Goal: Task Accomplishment & Management: Manage account settings

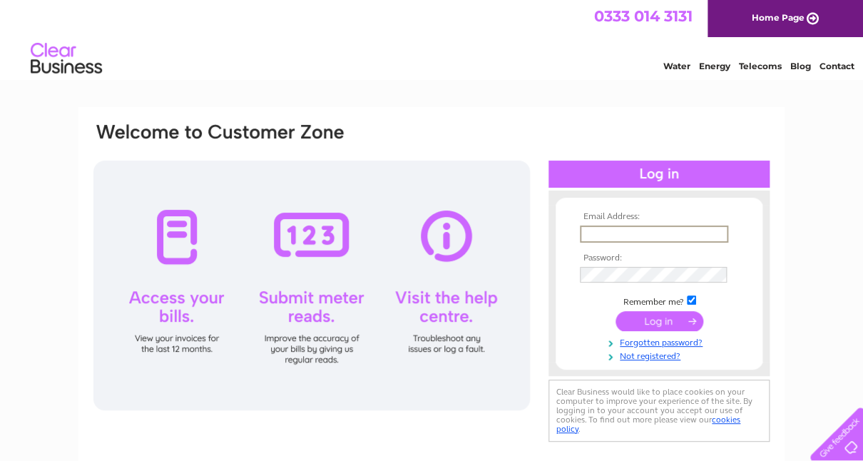
click at [616, 236] on input "text" at bounding box center [654, 233] width 148 height 17
type input "williammalcolmgibbs@gmail.com"
click at [654, 317] on input "submit" at bounding box center [660, 321] width 88 height 20
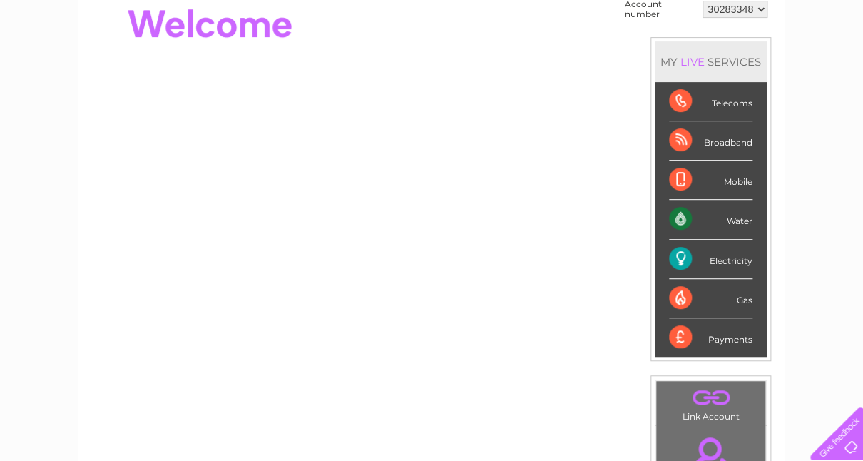
scroll to position [161, 0]
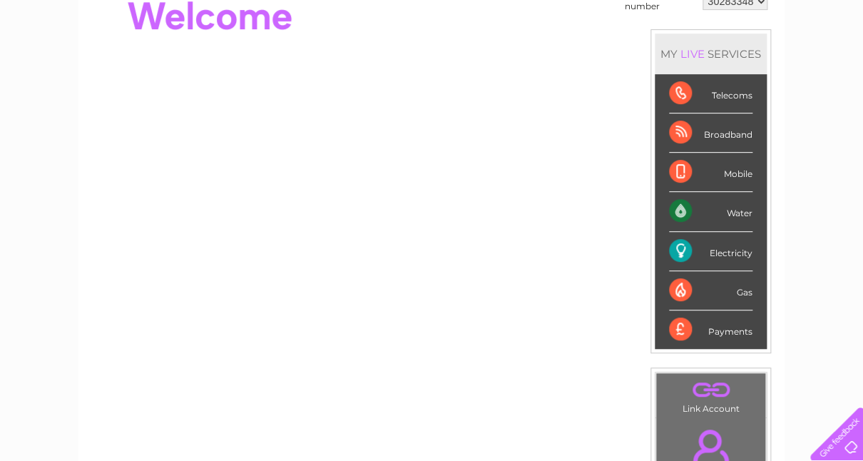
click at [735, 208] on div "Water" at bounding box center [710, 211] width 83 height 39
click at [683, 208] on div "Water" at bounding box center [710, 211] width 83 height 39
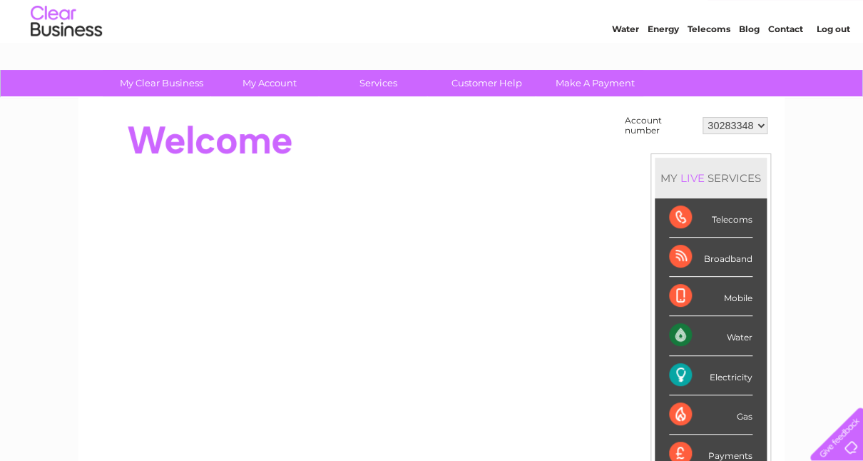
scroll to position [39, 0]
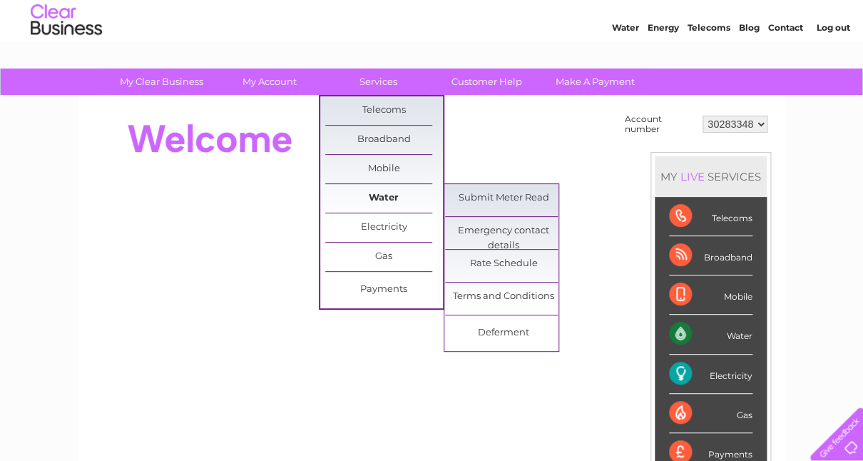
click at [381, 194] on link "Water" at bounding box center [384, 198] width 118 height 29
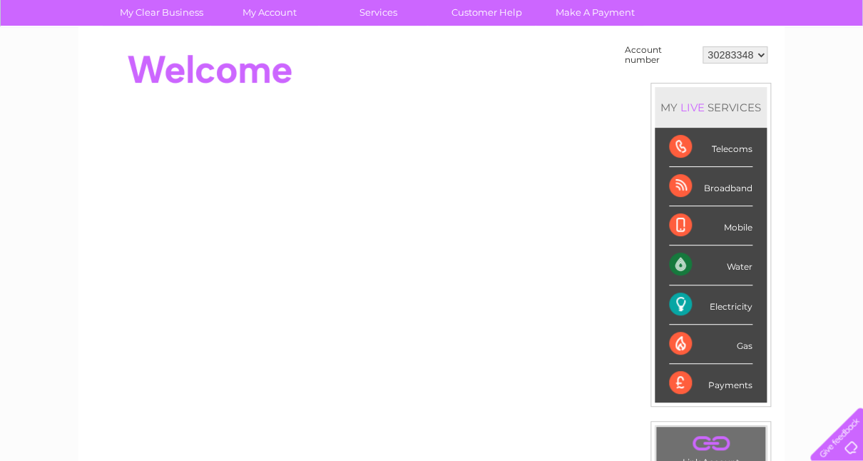
scroll to position [105, 0]
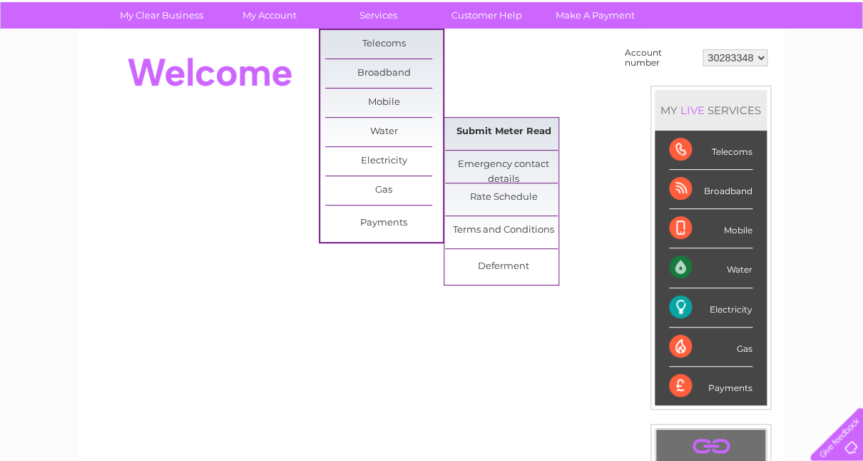
click at [487, 125] on link "Submit Meter Read" at bounding box center [504, 132] width 118 height 29
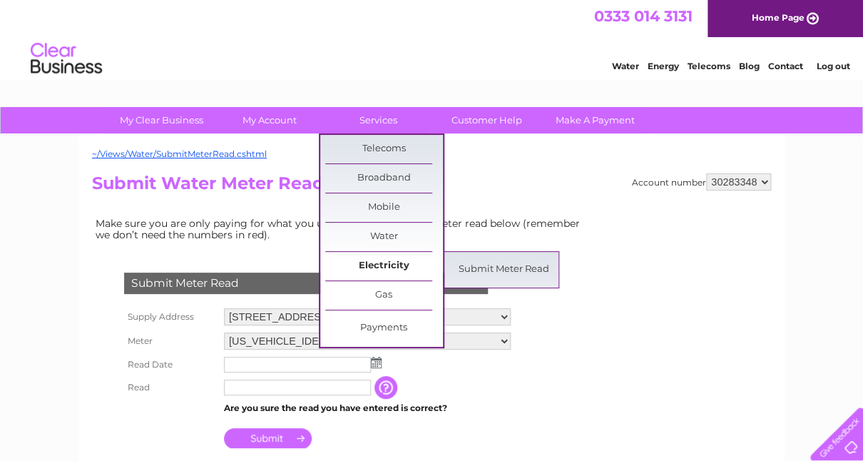
click at [390, 263] on link "Electricity" at bounding box center [384, 266] width 118 height 29
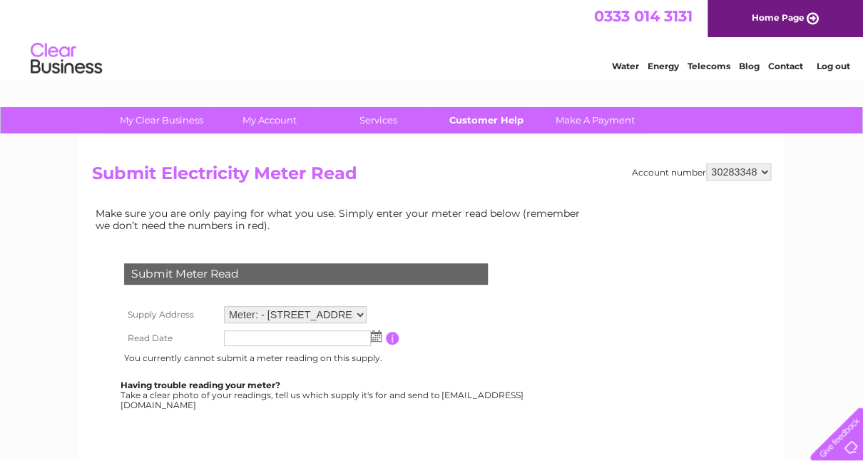
click at [499, 113] on link "Customer Help" at bounding box center [487, 120] width 118 height 26
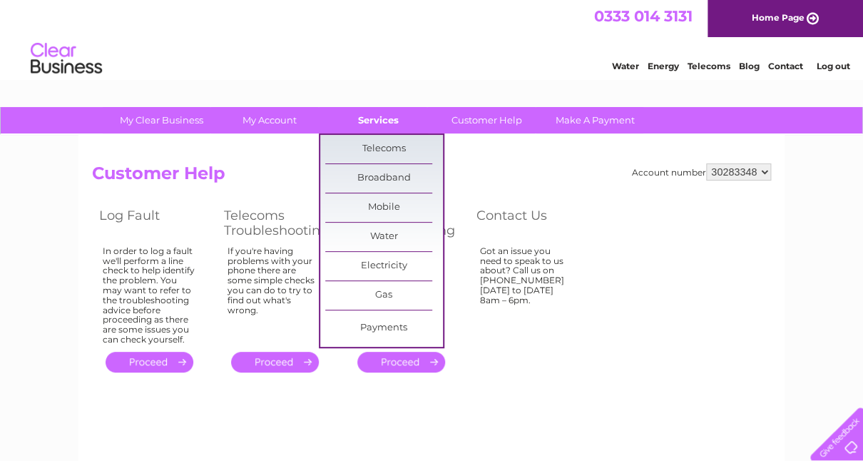
click at [372, 118] on link "Services" at bounding box center [379, 120] width 118 height 26
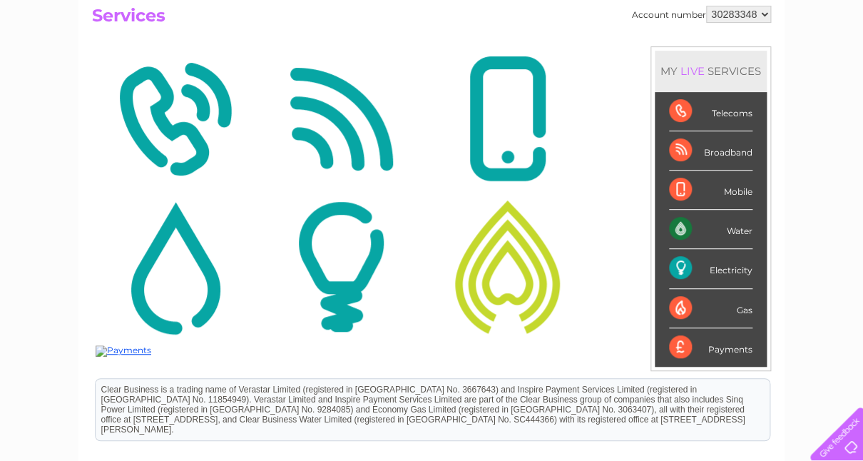
scroll to position [173, 0]
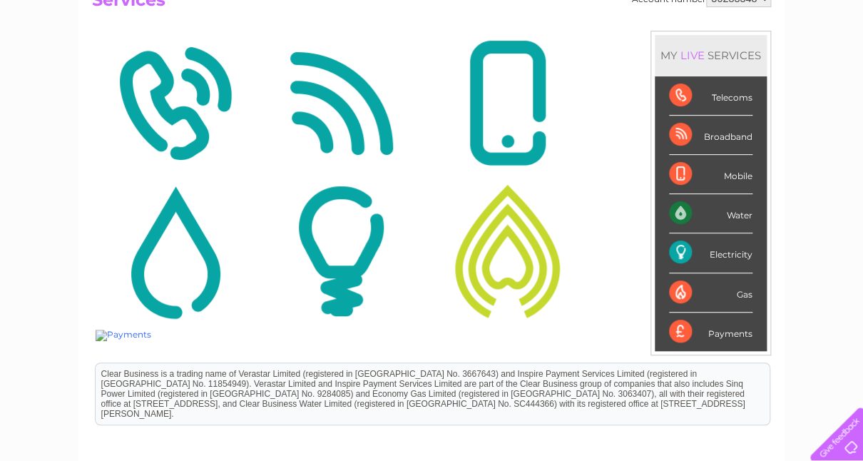
click at [121, 330] on img at bounding box center [124, 335] width 56 height 11
click at [513, 262] on img at bounding box center [507, 251] width 159 height 138
click at [352, 247] on img at bounding box center [341, 251] width 159 height 138
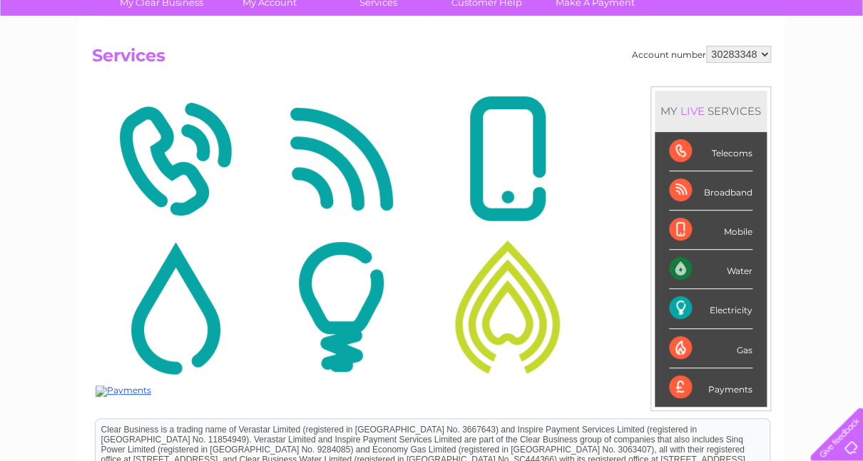
scroll to position [51, 0]
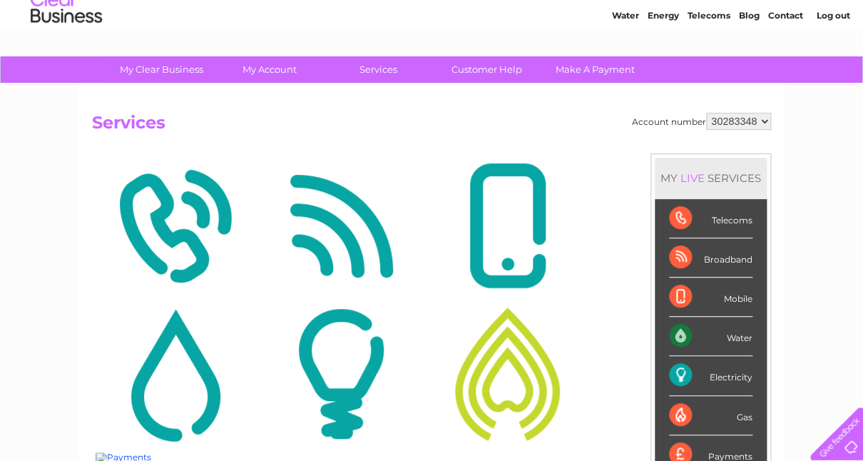
click at [355, 343] on img at bounding box center [341, 374] width 159 height 138
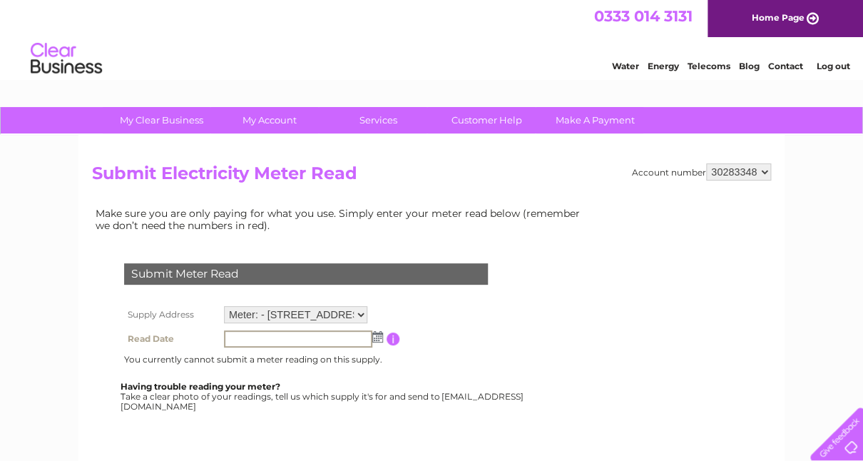
click at [310, 335] on input "text" at bounding box center [298, 338] width 148 height 17
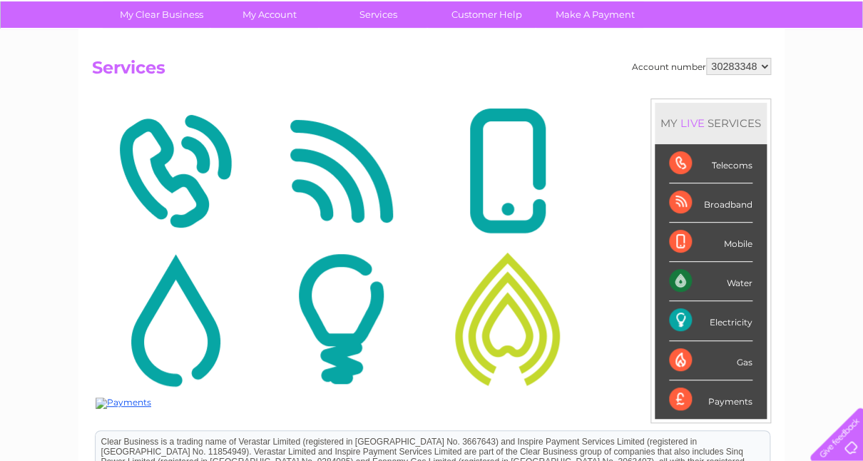
scroll to position [31, 0]
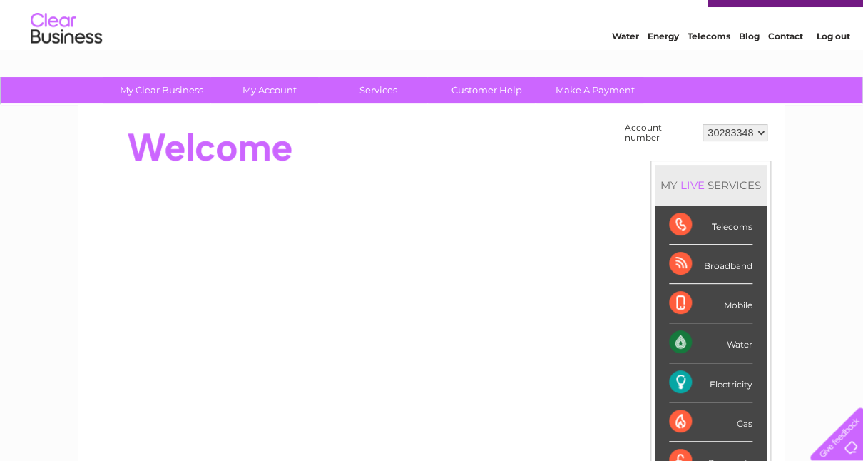
scroll to position [26, 0]
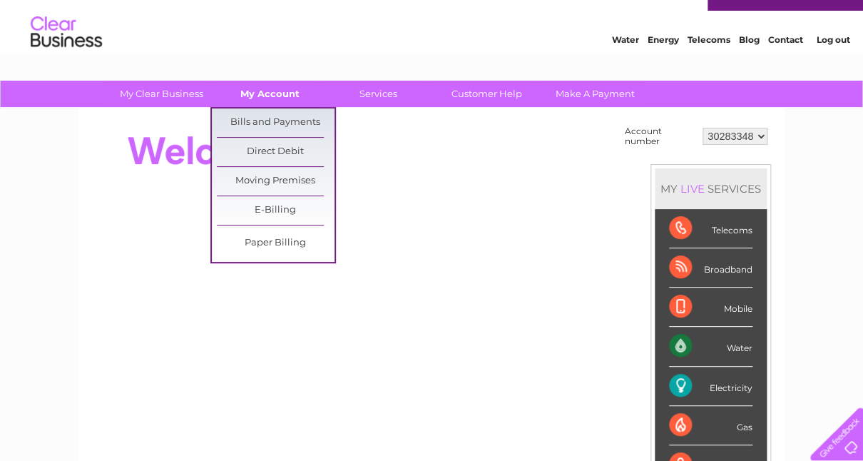
click at [261, 91] on link "My Account" at bounding box center [270, 94] width 118 height 26
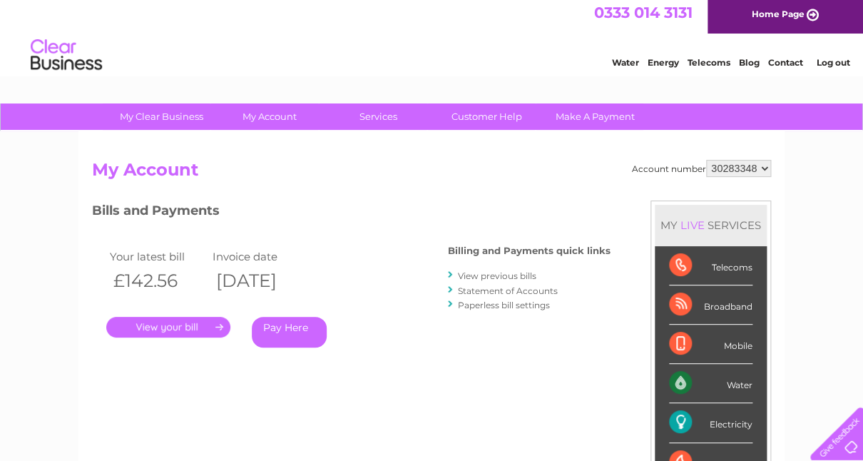
scroll to position [4, 0]
click at [501, 275] on link "View previous bills" at bounding box center [497, 275] width 78 height 11
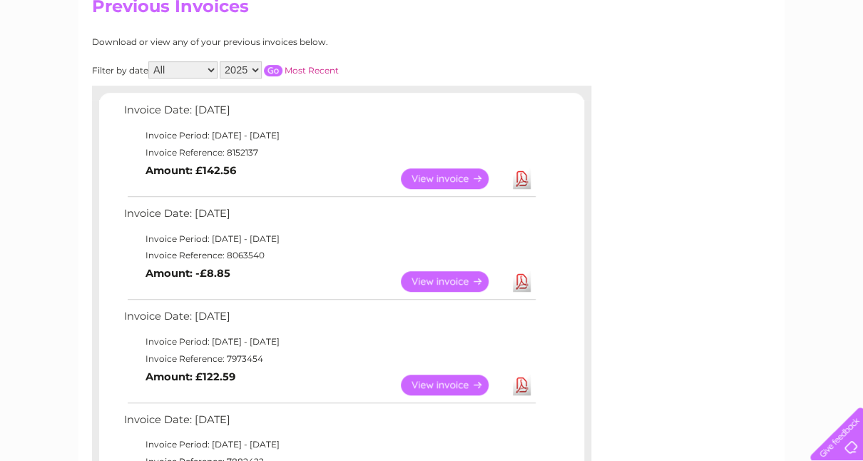
scroll to position [166, 0]
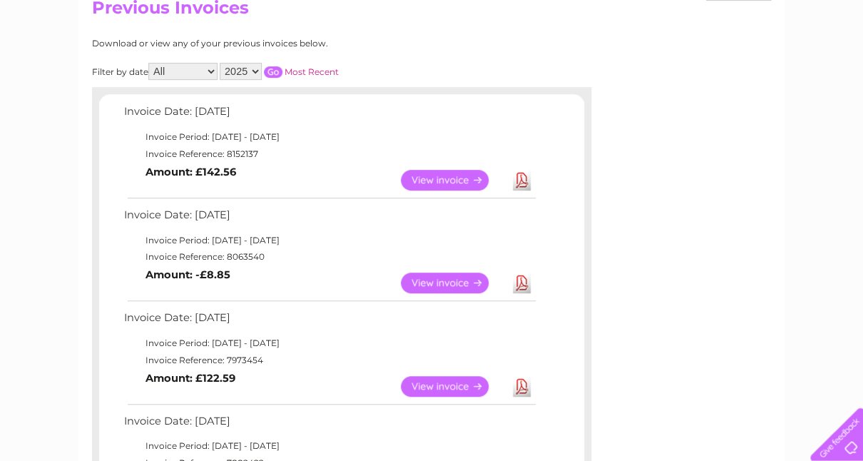
click at [467, 177] on link "View" at bounding box center [453, 180] width 105 height 21
click at [436, 283] on link "View" at bounding box center [453, 283] width 105 height 21
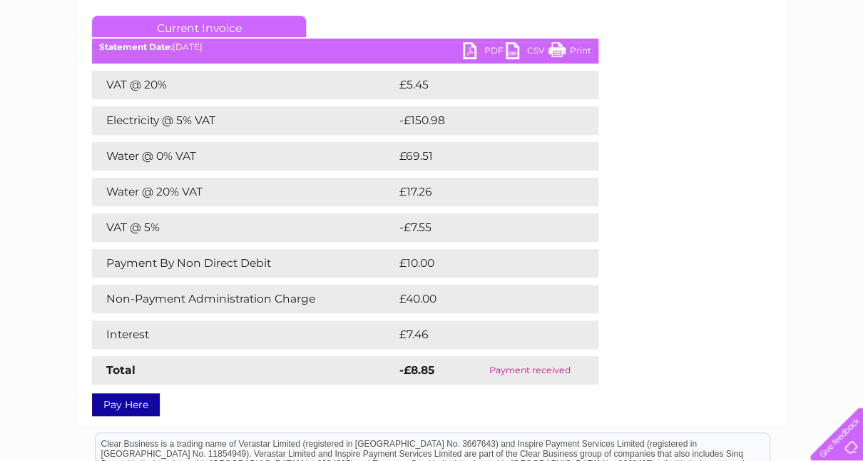
scroll to position [183, 0]
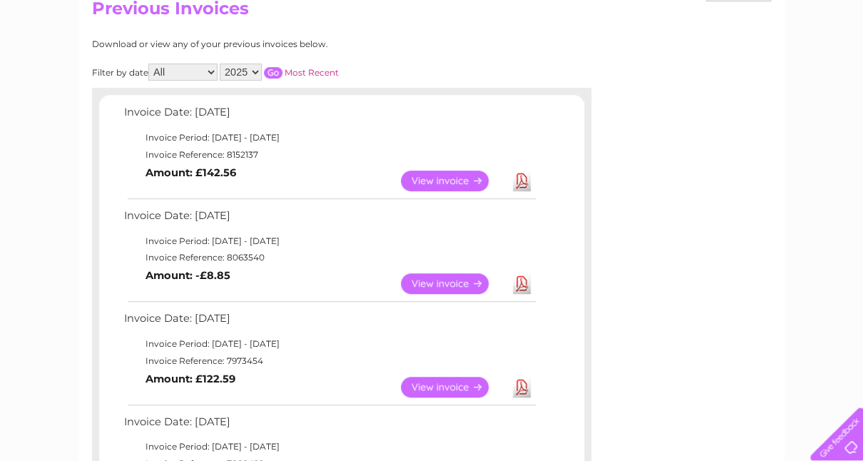
click at [447, 381] on link "View" at bounding box center [453, 387] width 105 height 21
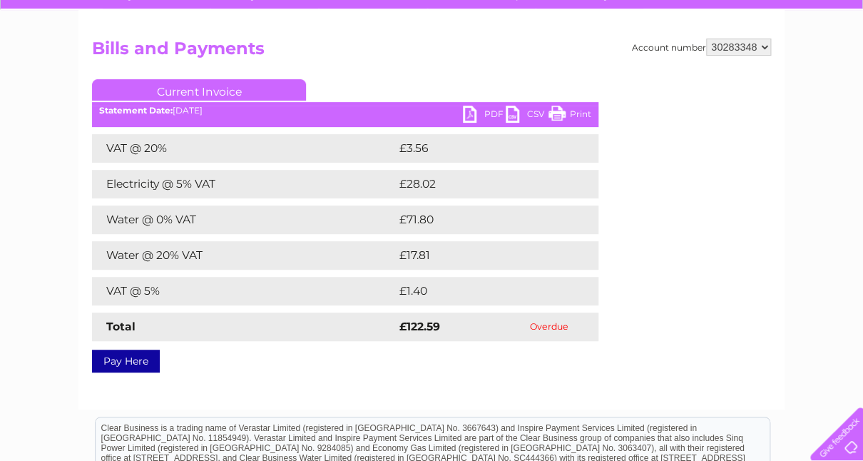
scroll to position [113, 0]
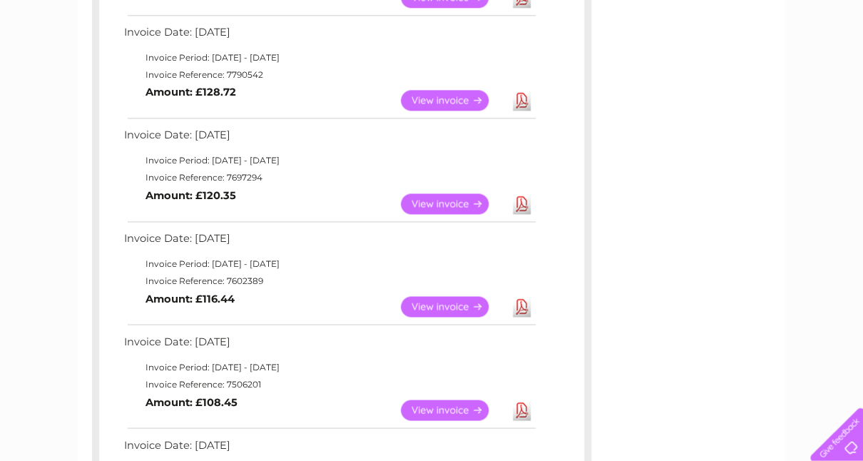
scroll to position [667, 0]
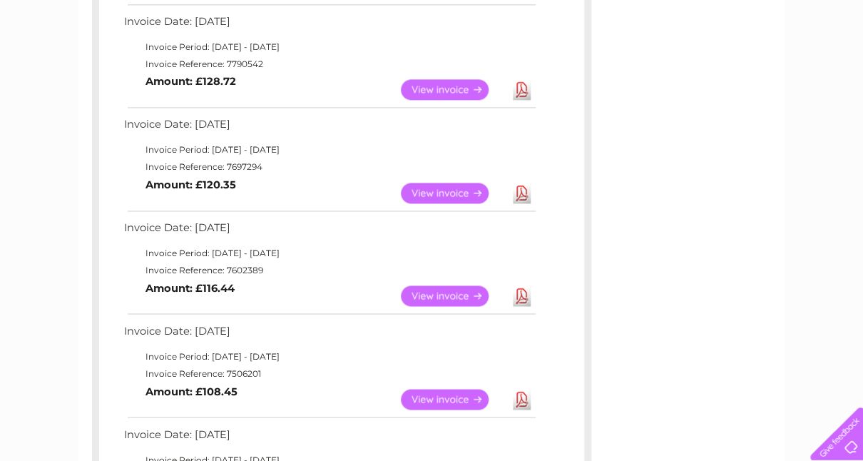
click at [420, 395] on link "View" at bounding box center [453, 400] width 105 height 21
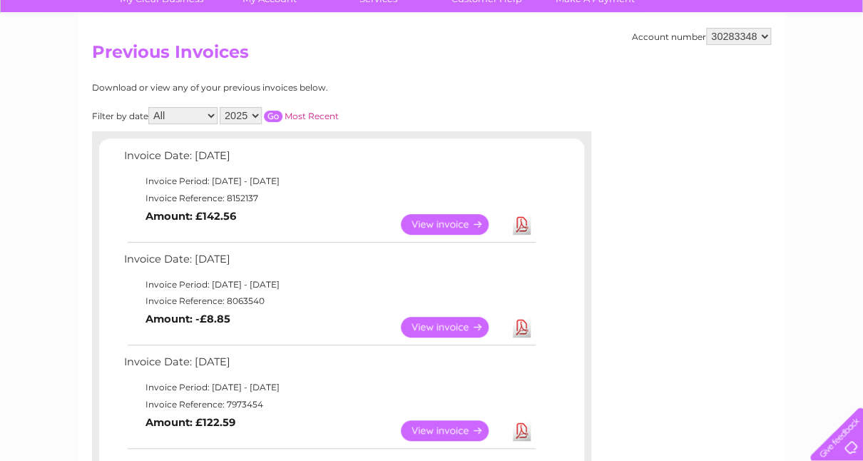
scroll to position [111, 0]
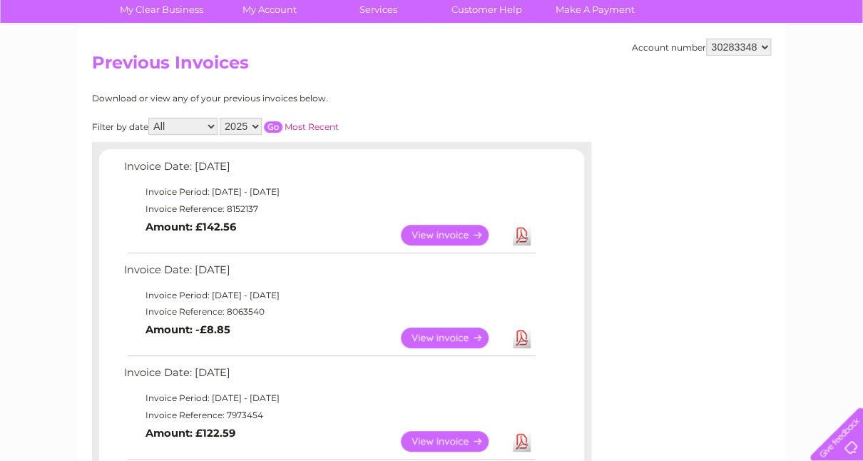
click at [220, 118] on select "2025 2024 2023" at bounding box center [241, 126] width 42 height 17
select select "2024"
click option "2024" at bounding box center [0, 0] width 0 height 0
click at [301, 123] on link "Most Recent" at bounding box center [312, 126] width 54 height 11
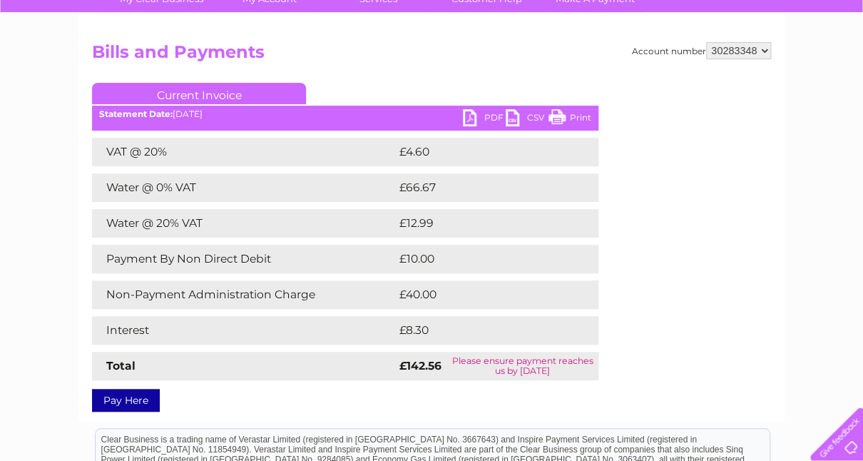
scroll to position [137, 0]
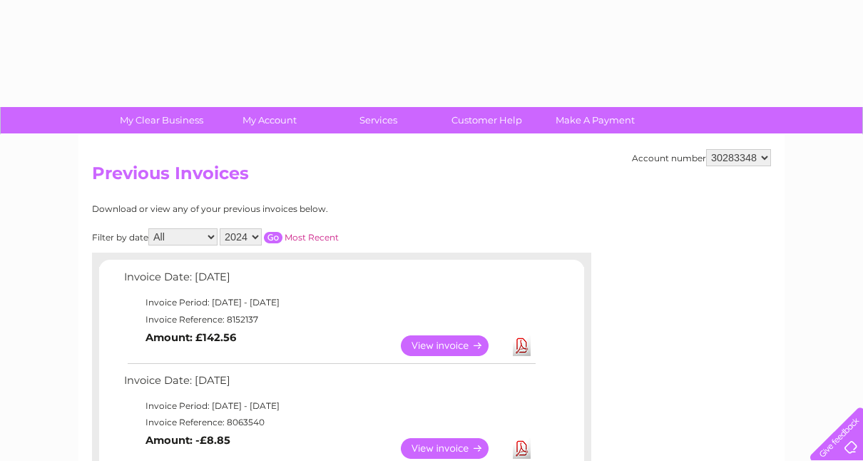
select select "2024"
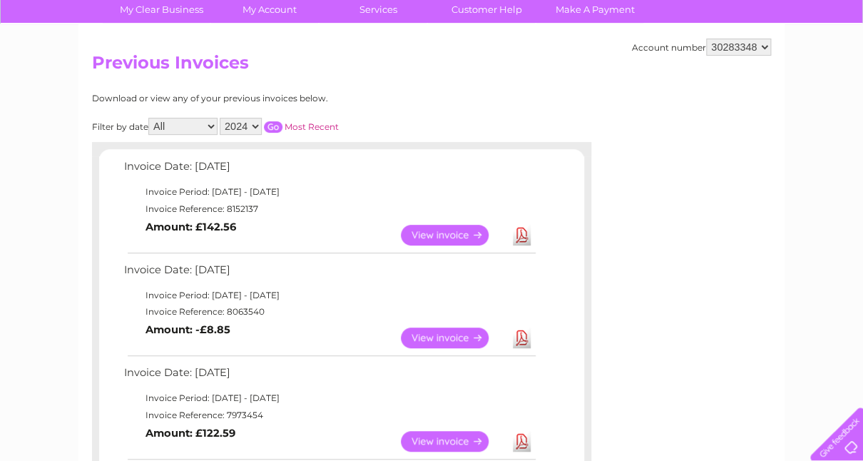
click at [220, 118] on select "2025 2024 2023" at bounding box center [241, 126] width 42 height 17
click at [250, 125] on select "2025 2024 2023" at bounding box center [241, 126] width 42 height 17
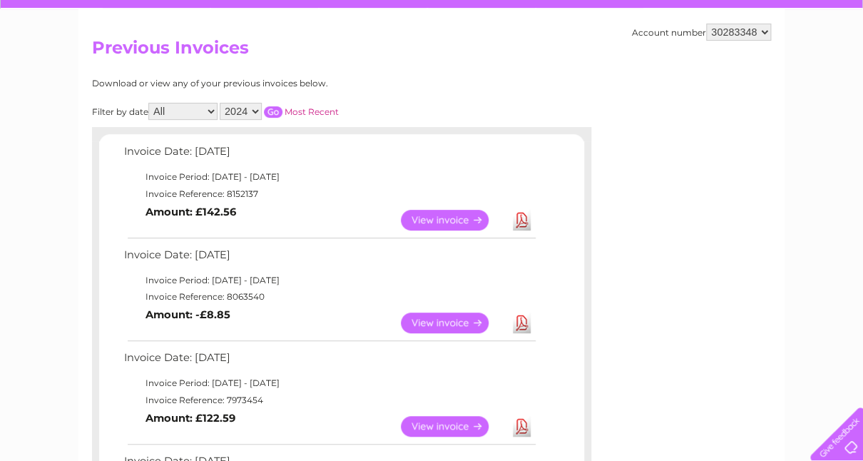
scroll to position [121, 0]
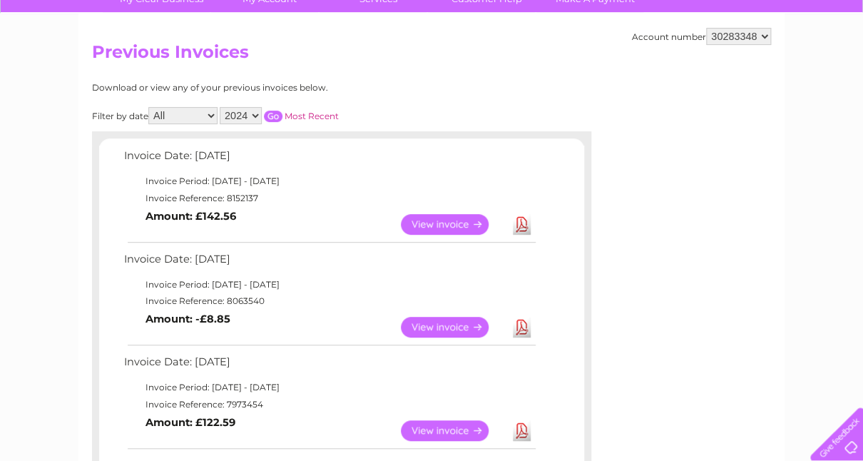
click at [268, 111] on input "button" at bounding box center [273, 116] width 19 height 11
click at [451, 224] on link "View" at bounding box center [453, 224] width 105 height 21
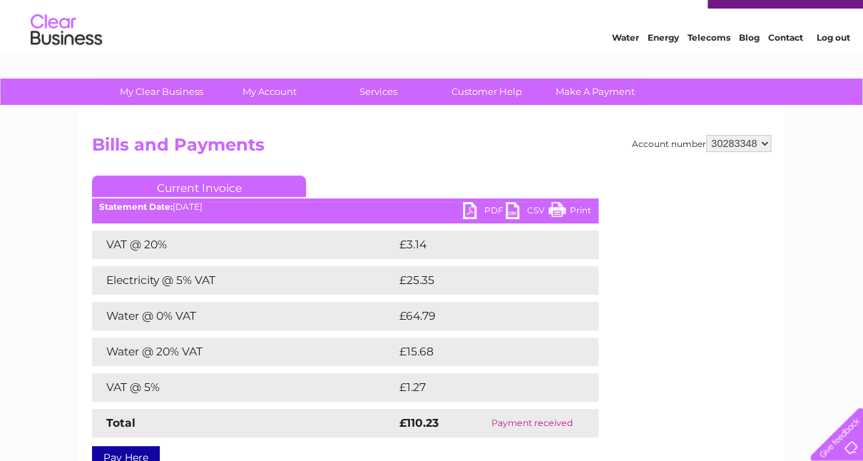
scroll to position [11, 0]
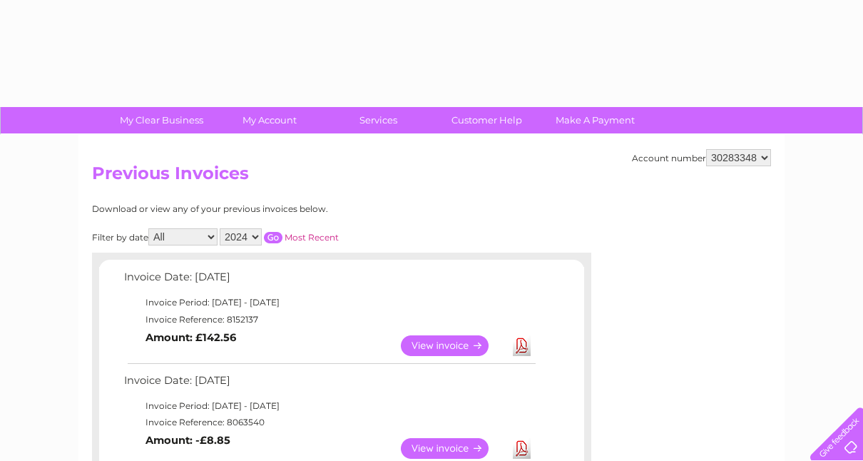
select select "2024"
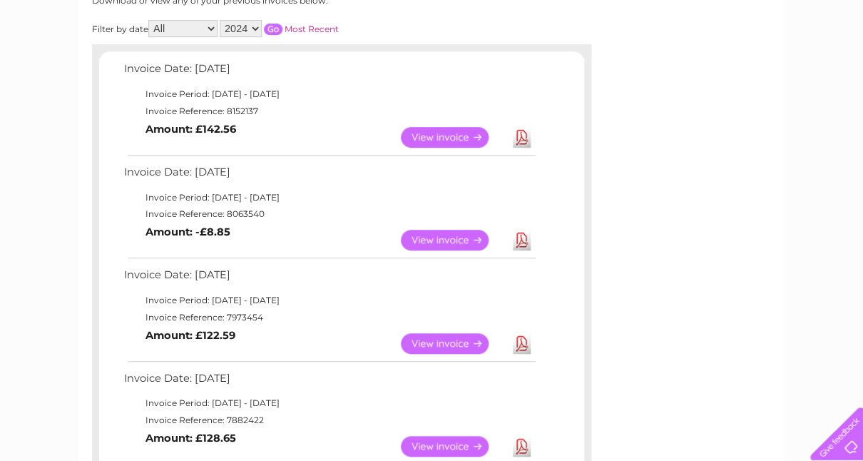
scroll to position [206, 0]
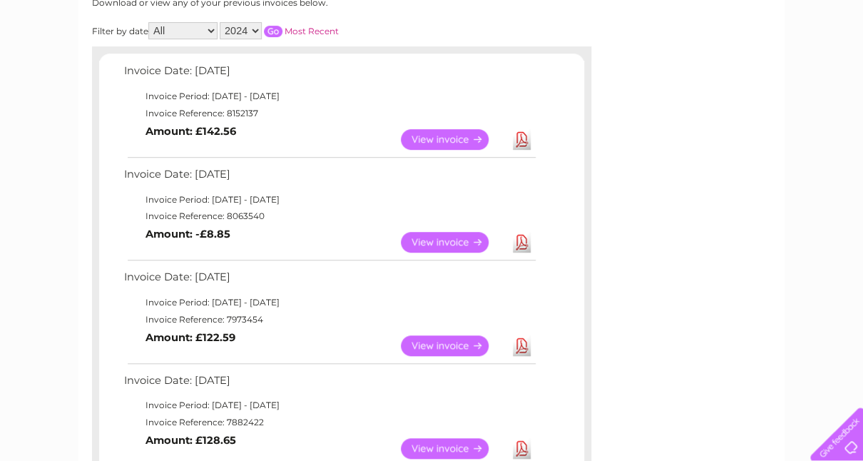
click at [268, 27] on input "button" at bounding box center [273, 31] width 19 height 11
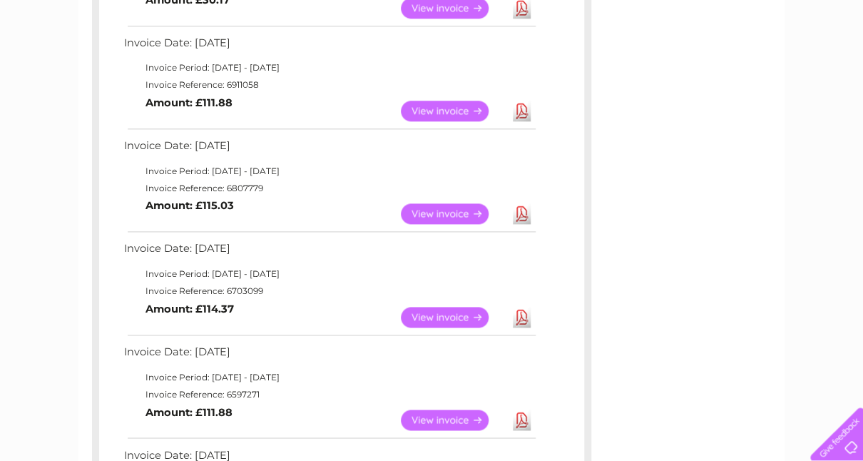
scroll to position [546, 0]
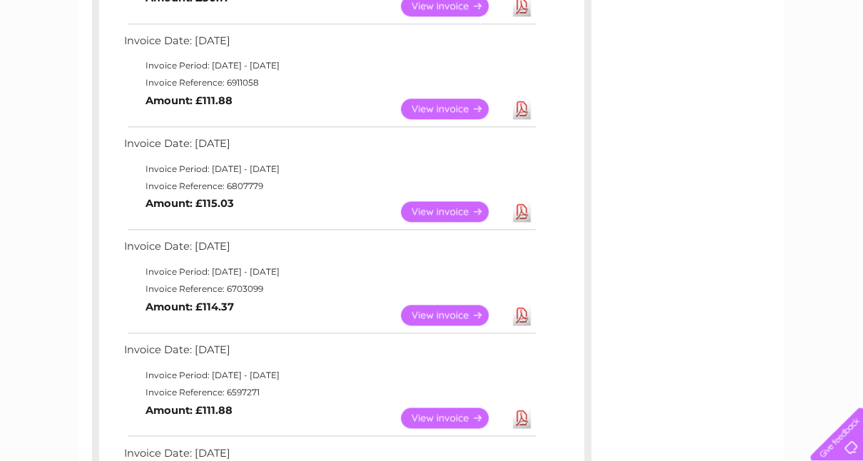
click at [442, 210] on link "View" at bounding box center [453, 211] width 105 height 21
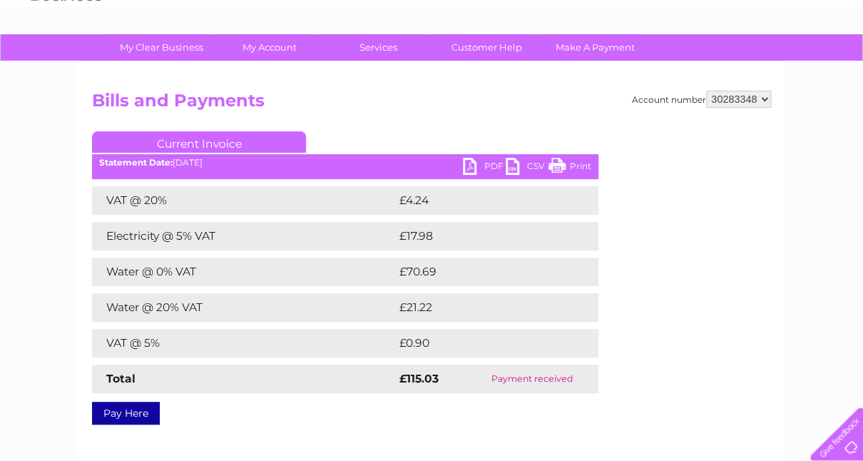
scroll to position [77, 0]
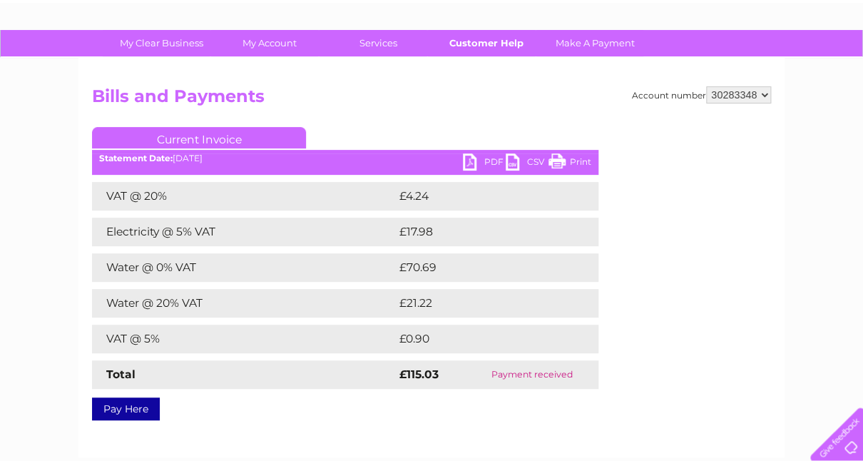
click at [472, 35] on link "Customer Help" at bounding box center [487, 43] width 118 height 26
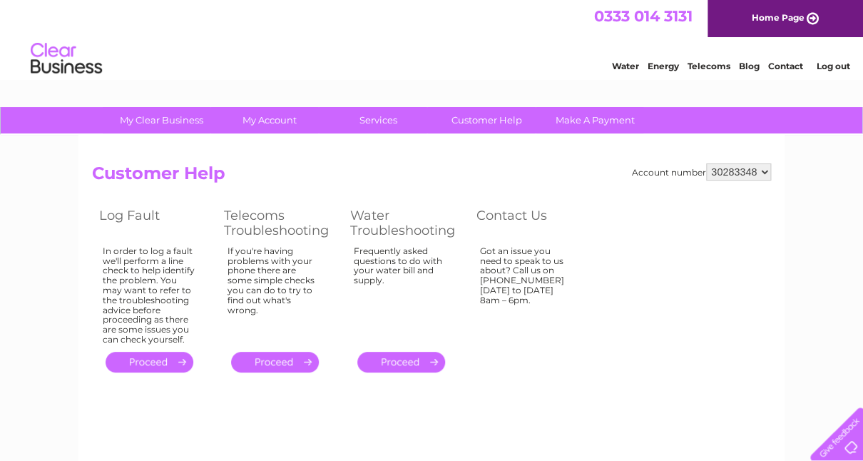
click at [706, 163] on select "30283348" at bounding box center [738, 171] width 65 height 17
click at [765, 172] on select "30283348" at bounding box center [738, 171] width 65 height 17
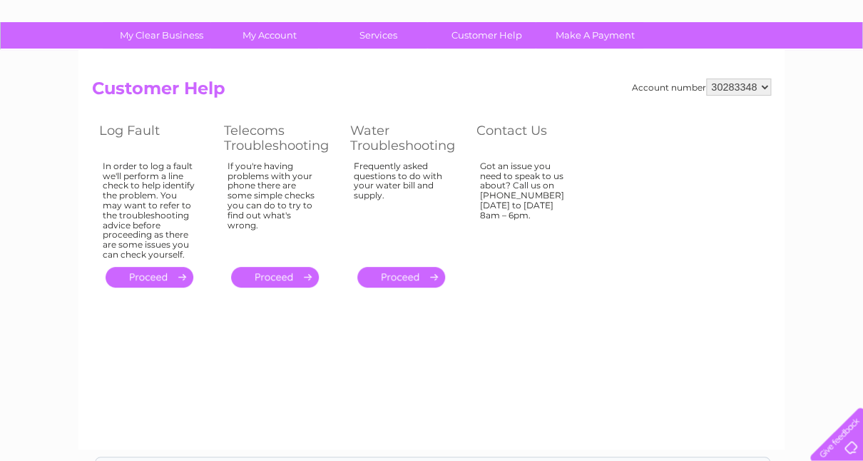
scroll to position [121, 0]
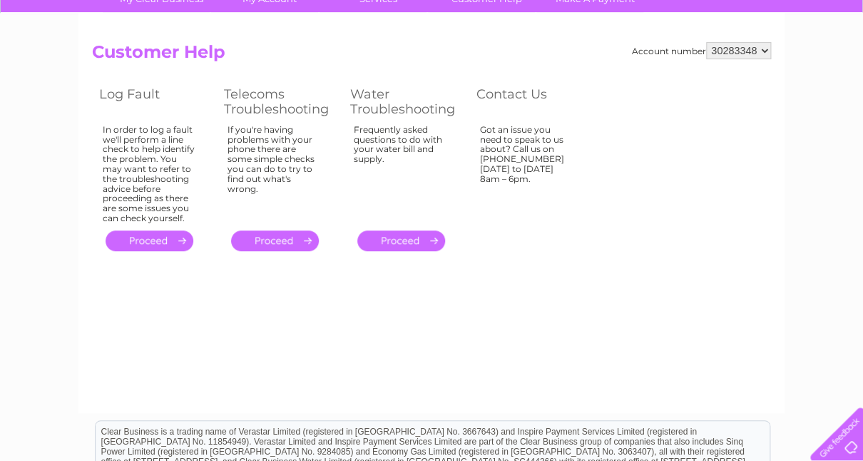
click at [856, 434] on div at bounding box center [834, 431] width 59 height 59
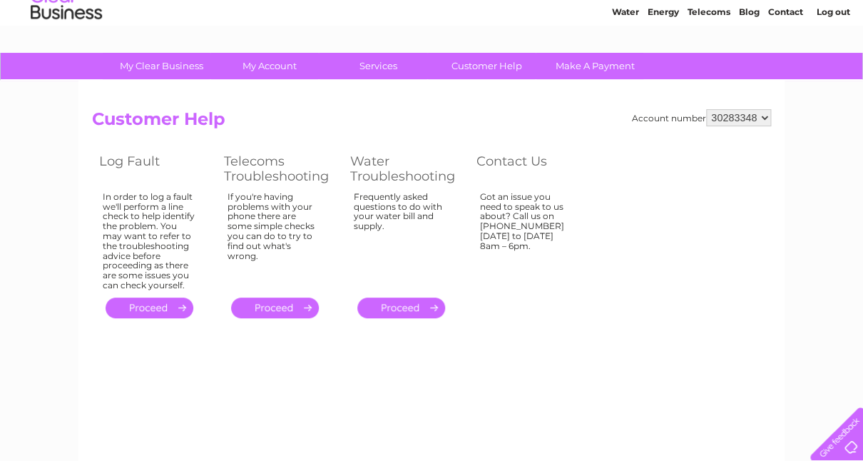
scroll to position [0, 0]
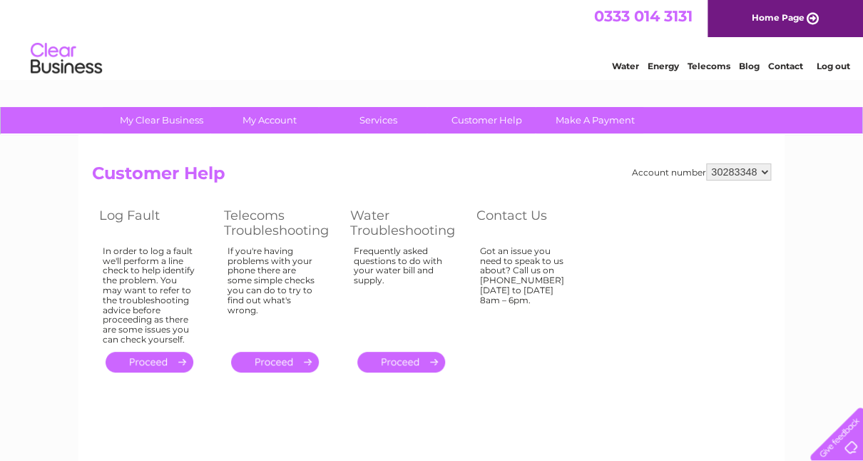
click at [848, 436] on div at bounding box center [834, 431] width 59 height 59
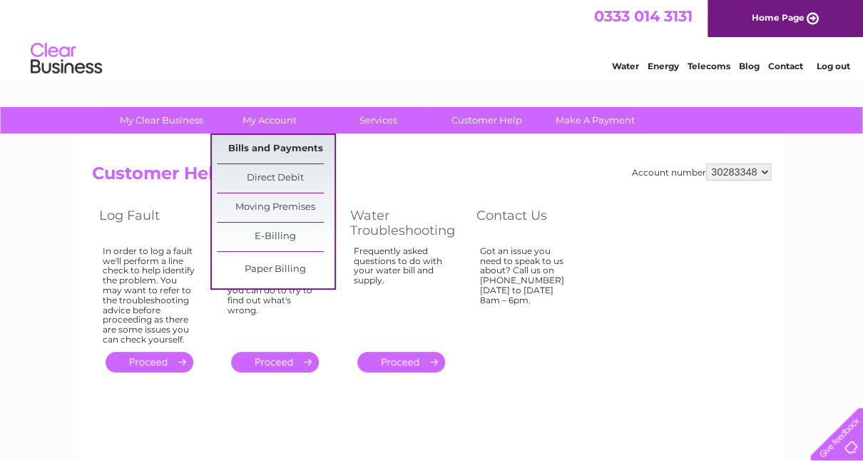
click at [278, 149] on link "Bills and Payments" at bounding box center [276, 149] width 118 height 29
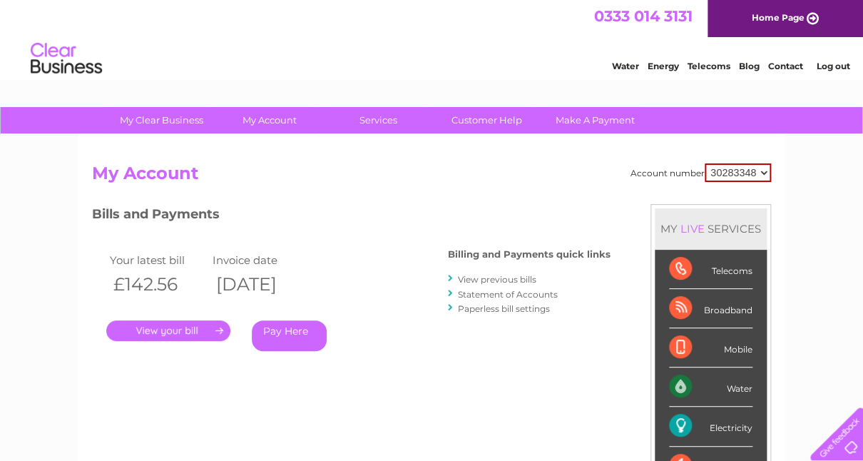
click at [168, 334] on link "." at bounding box center [168, 330] width 124 height 21
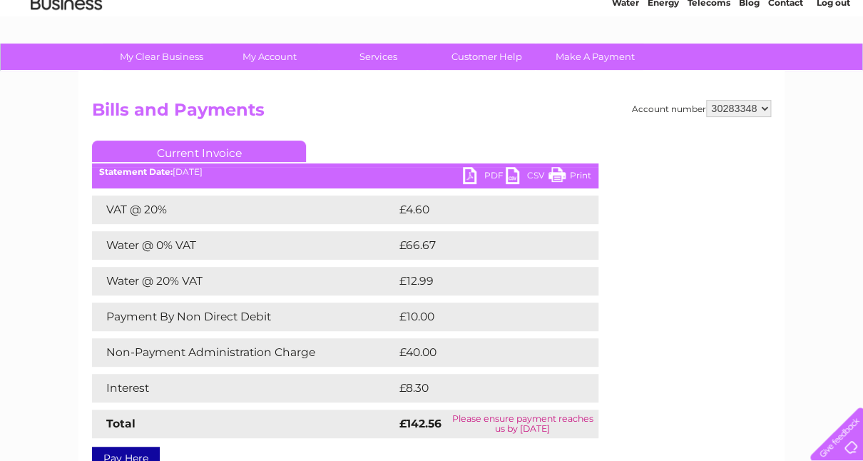
scroll to position [73, 0]
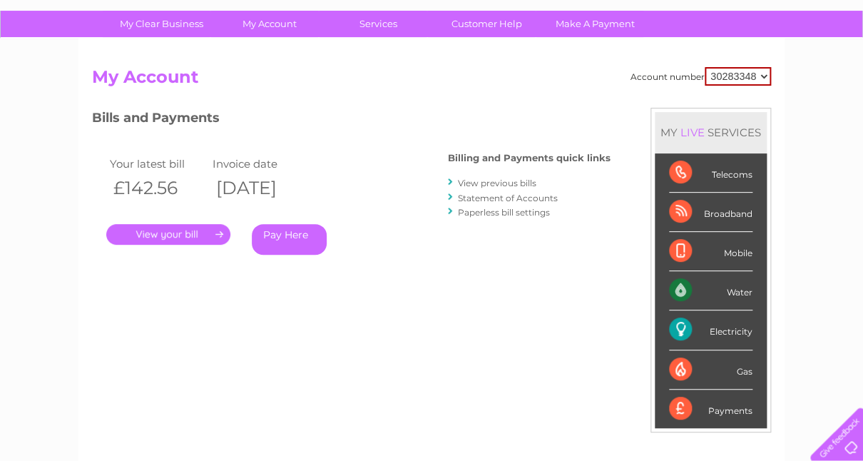
scroll to position [73, 0]
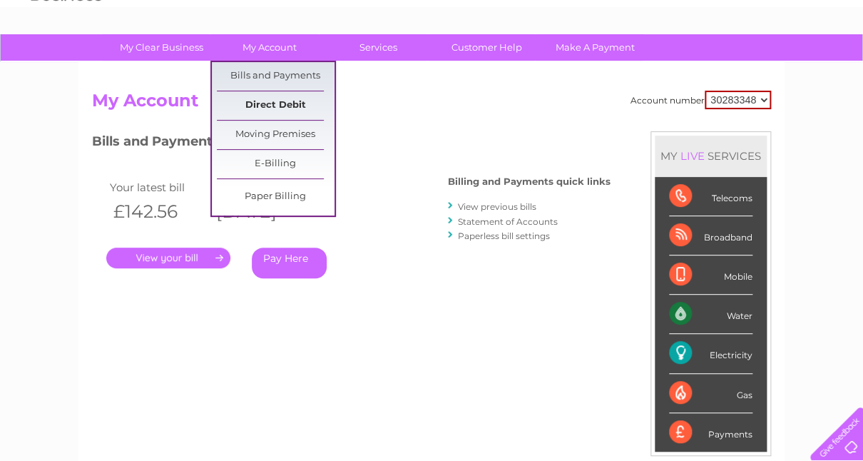
click at [274, 106] on link "Direct Debit" at bounding box center [276, 105] width 118 height 29
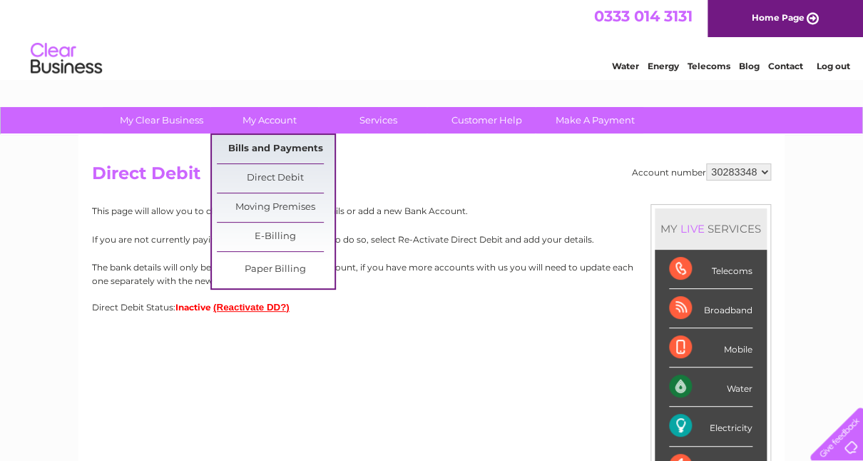
click at [293, 143] on link "Bills and Payments" at bounding box center [276, 149] width 118 height 29
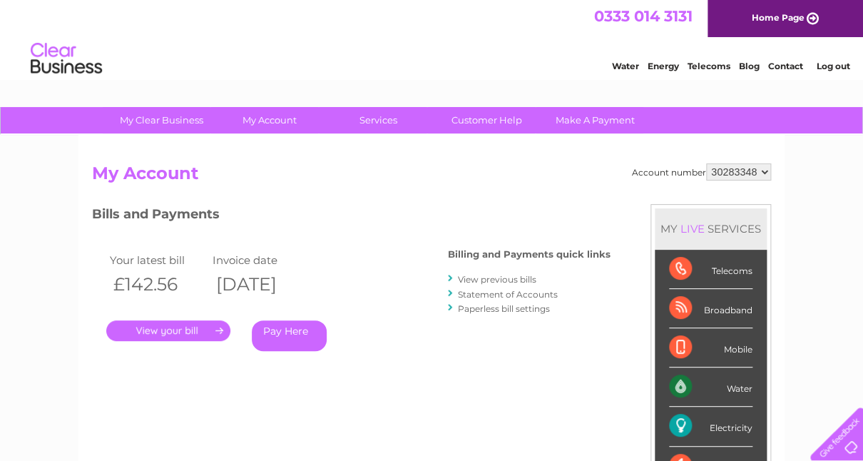
click at [519, 280] on link "View previous bills" at bounding box center [497, 279] width 78 height 11
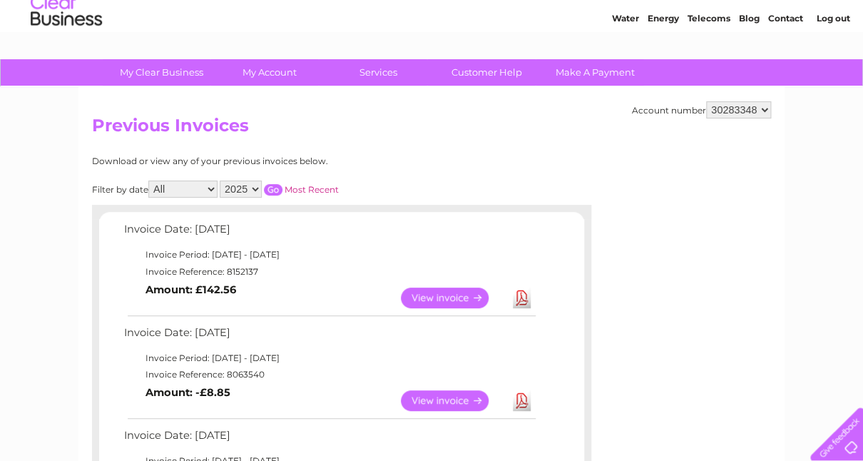
scroll to position [100, 0]
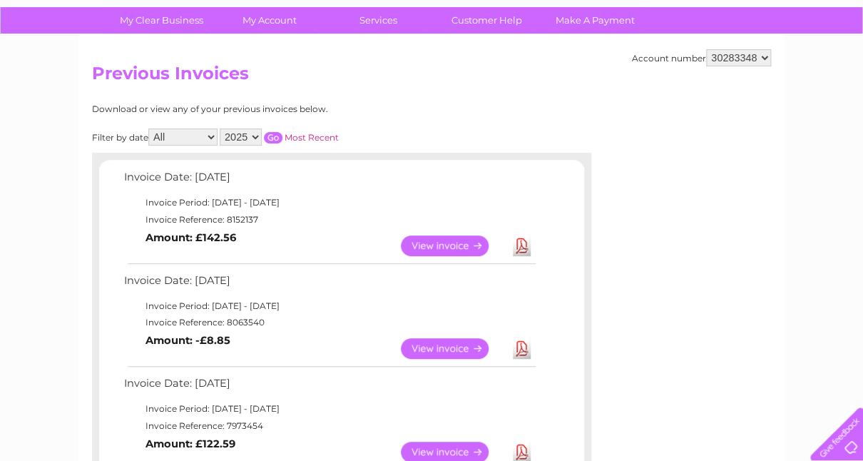
click at [454, 338] on link "View" at bounding box center [453, 348] width 105 height 21
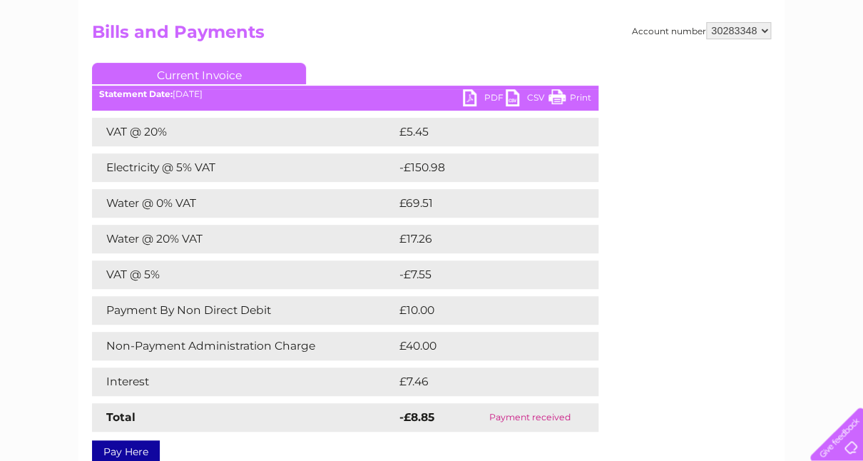
scroll to position [113, 0]
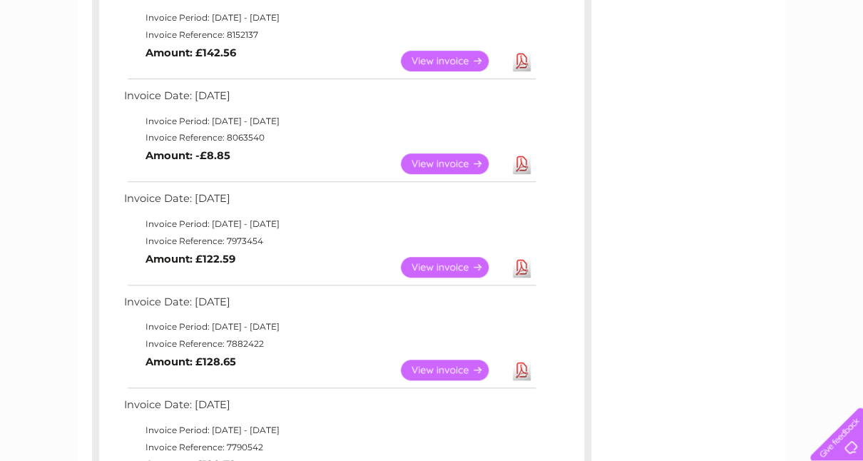
click at [452, 265] on link "View" at bounding box center [453, 267] width 105 height 21
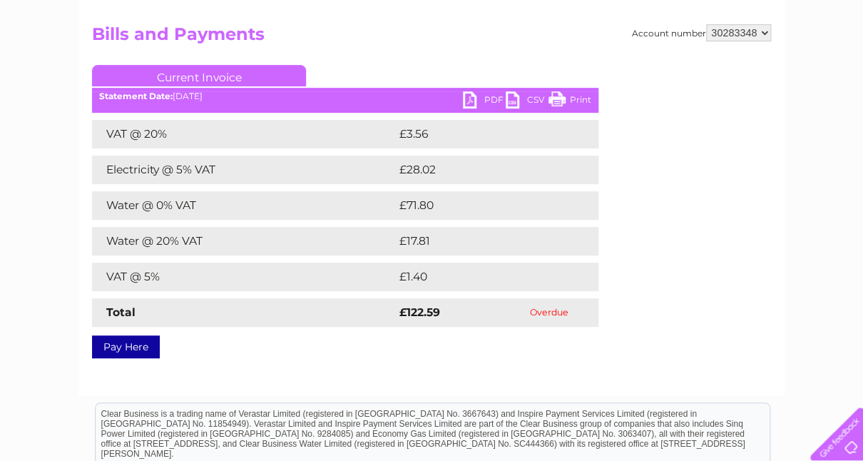
scroll to position [131, 0]
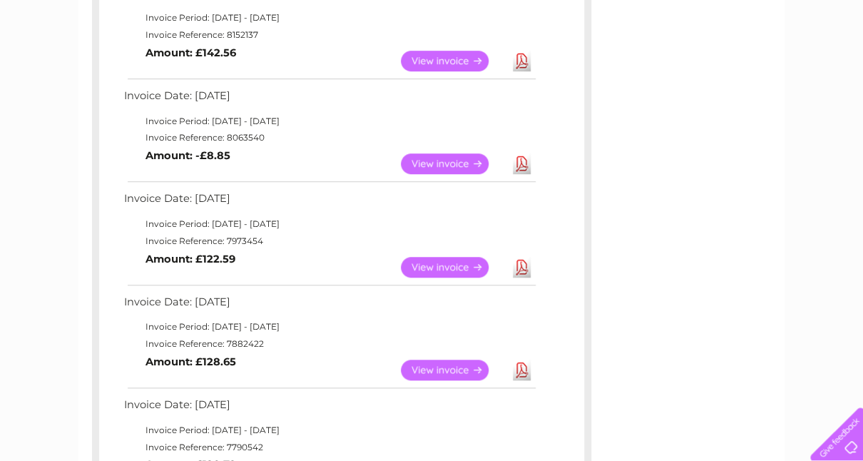
click at [439, 366] on link "View" at bounding box center [453, 370] width 105 height 21
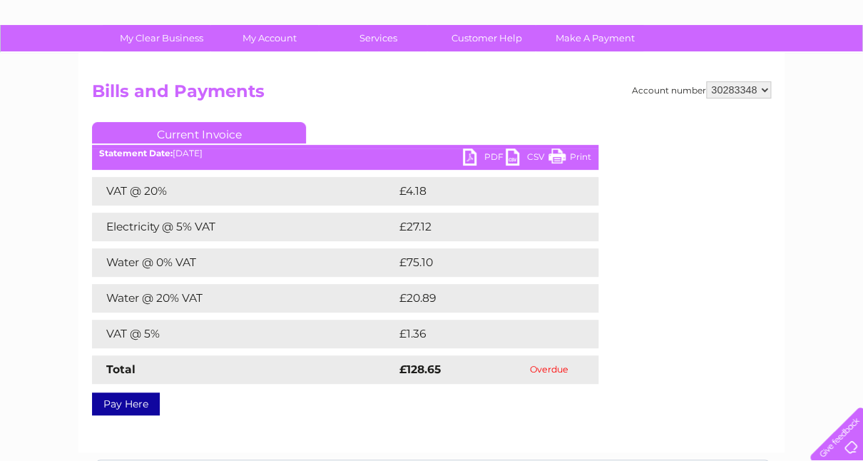
scroll to position [96, 0]
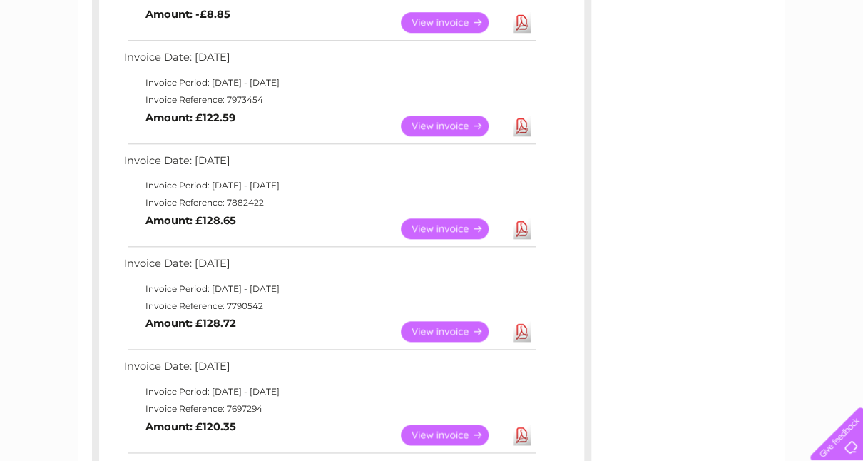
scroll to position [484, 0]
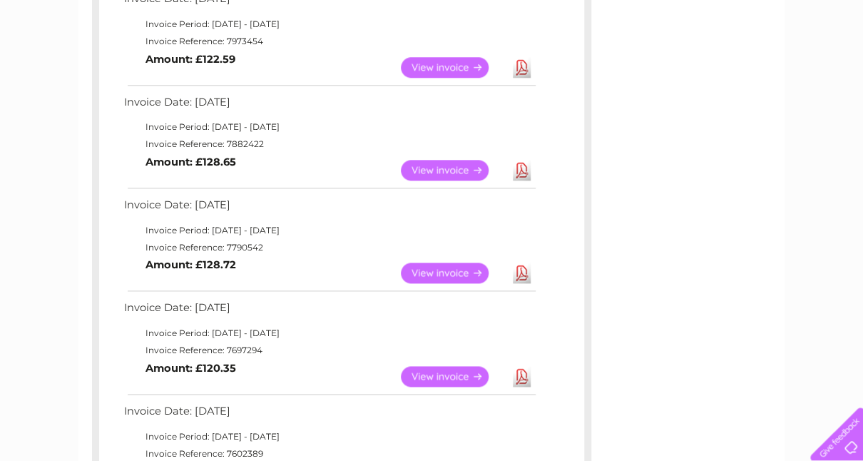
click at [450, 266] on link "View" at bounding box center [453, 273] width 105 height 21
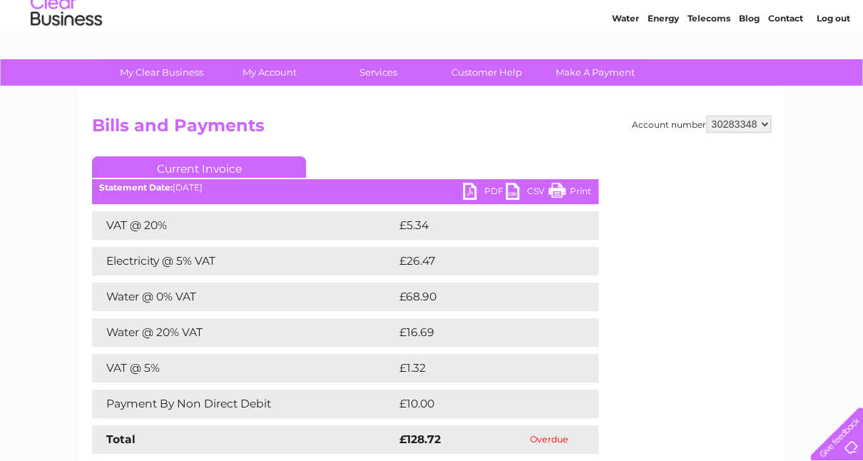
scroll to position [66, 0]
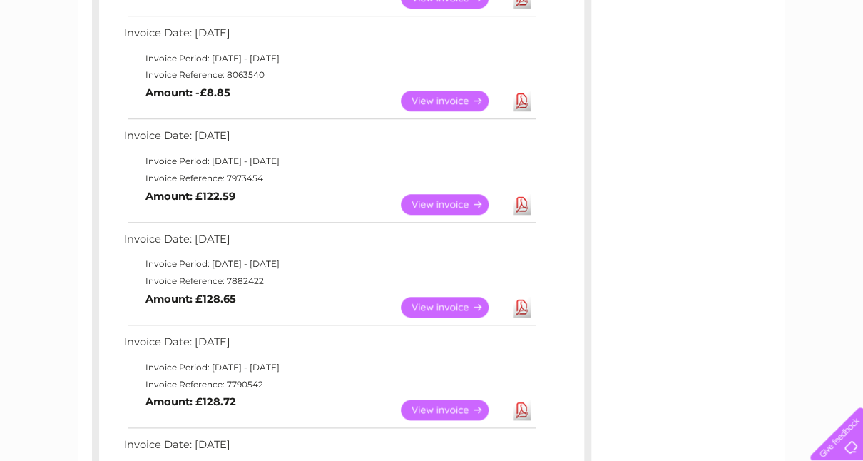
scroll to position [341, 0]
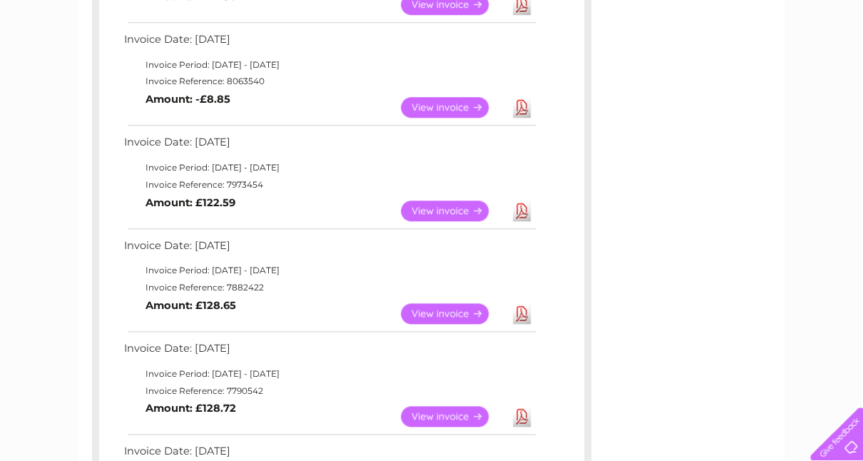
click at [453, 108] on link "View" at bounding box center [453, 107] width 105 height 21
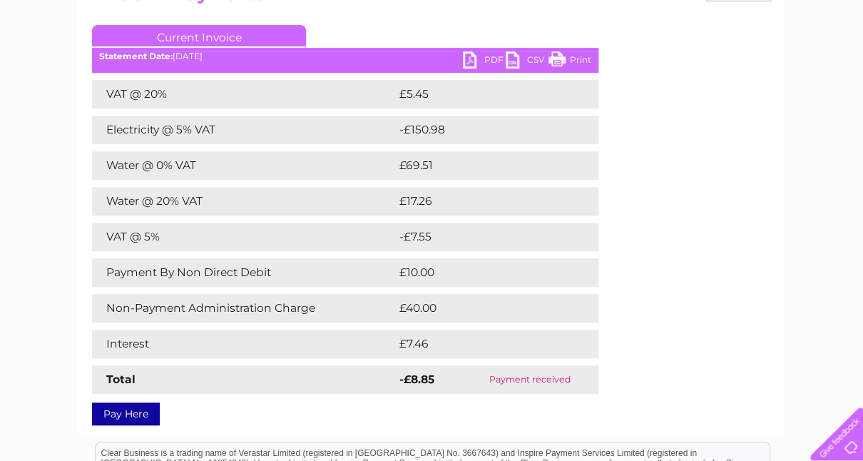
scroll to position [161, 0]
